Goal: Navigation & Orientation: Find specific page/section

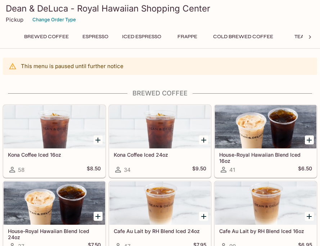
click at [310, 38] on icon at bounding box center [310, 37] width 2 height 4
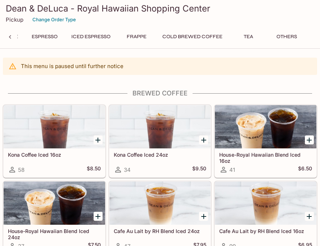
click at [309, 38] on div "Brewed Coffee Espresso Iced Espresso Frappe Cold Brewed Coffee Tea Others" at bounding box center [160, 39] width 314 height 14
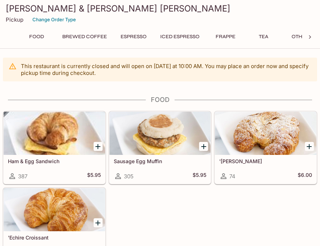
click at [310, 37] on icon at bounding box center [310, 37] width 2 height 4
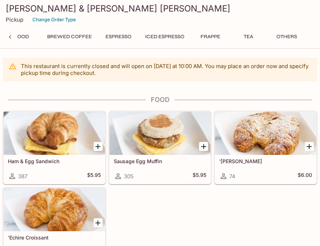
click at [289, 34] on button "Others" at bounding box center [286, 37] width 32 height 10
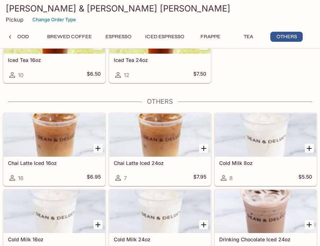
scroll to position [2026, 0]
